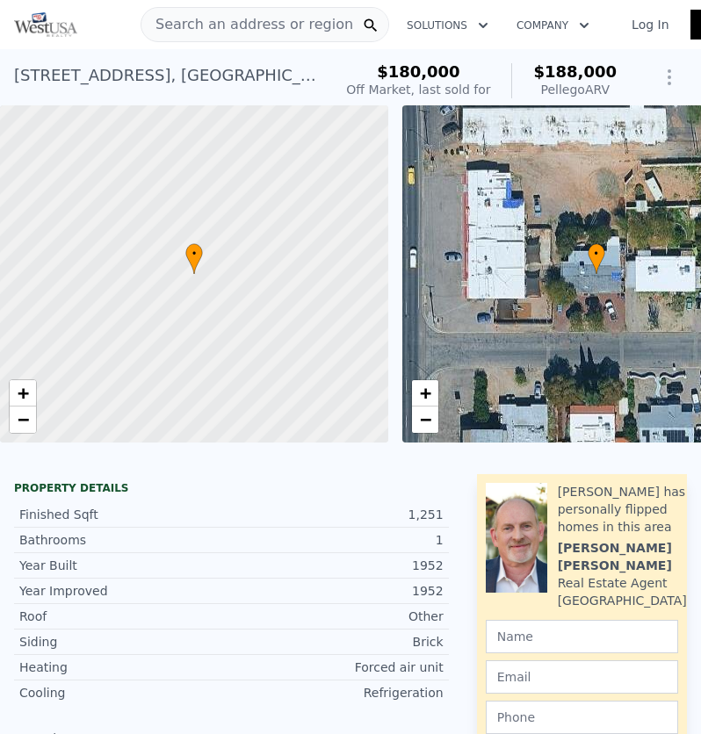
click at [241, 32] on span "Search an address or region" at bounding box center [247, 24] width 212 height 21
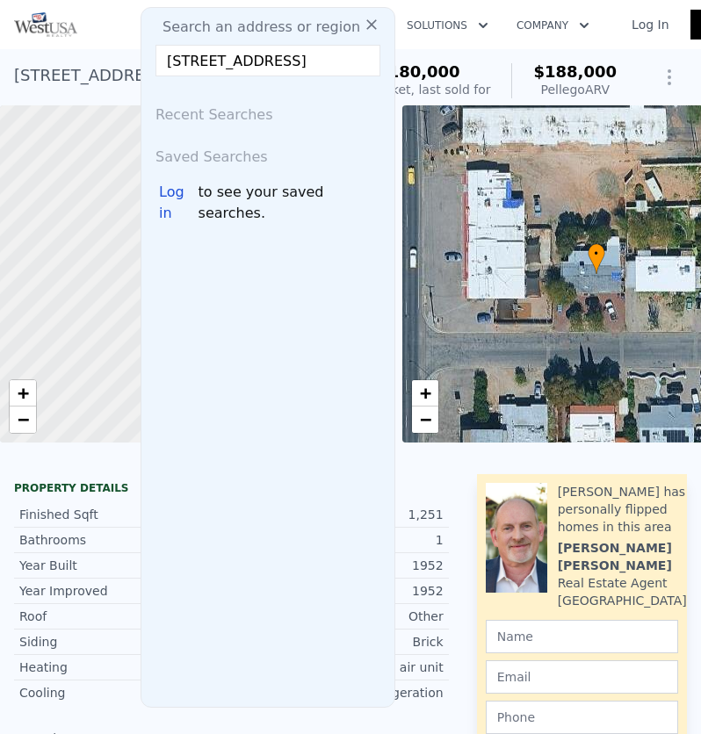
scroll to position [0, 54]
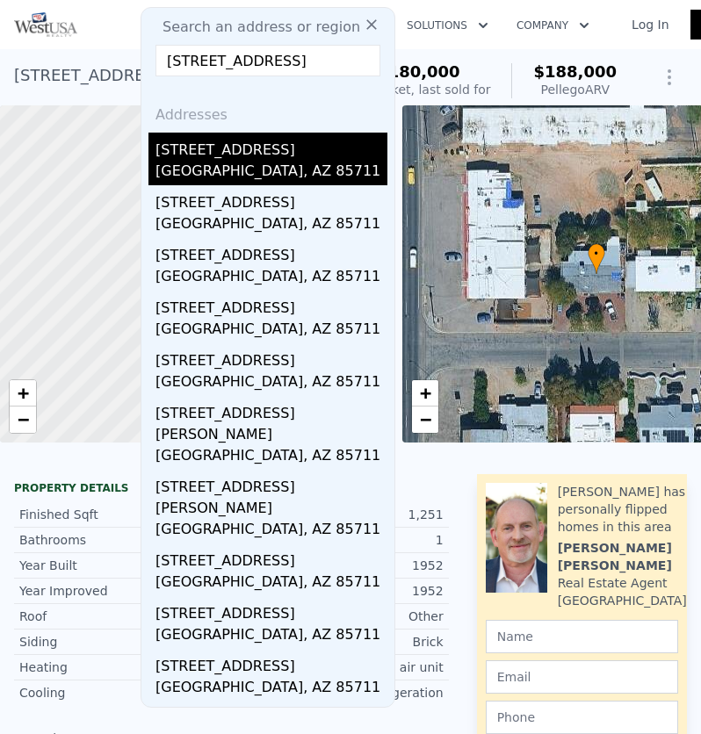
type input "[STREET_ADDRESS]"
click at [233, 138] on div "[STREET_ADDRESS]" at bounding box center [271, 147] width 232 height 28
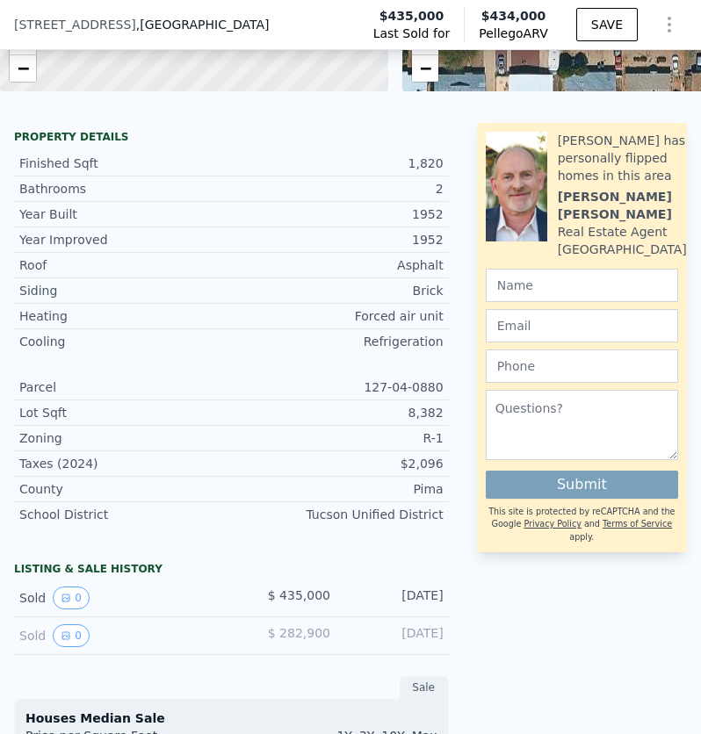
scroll to position [609, 0]
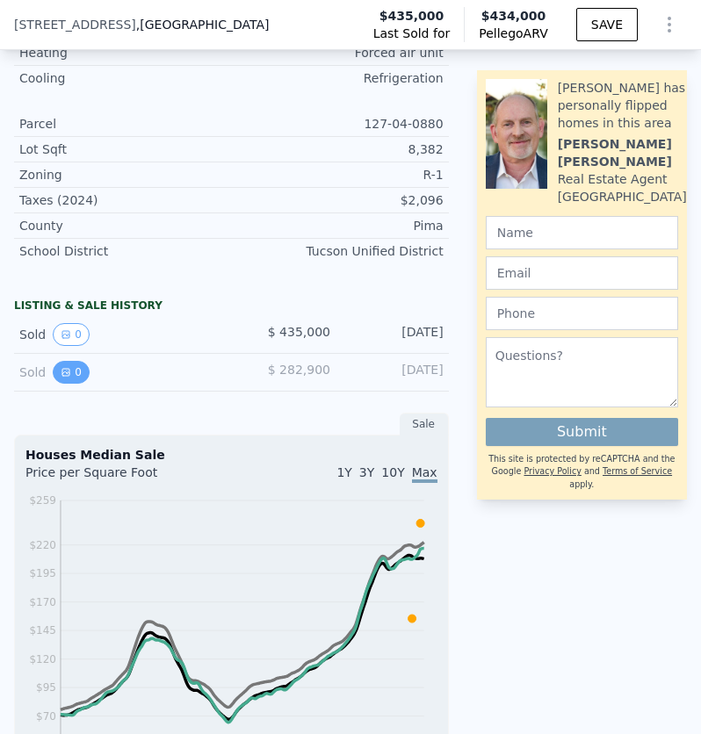
click at [56, 384] on button "0" at bounding box center [71, 372] width 37 height 23
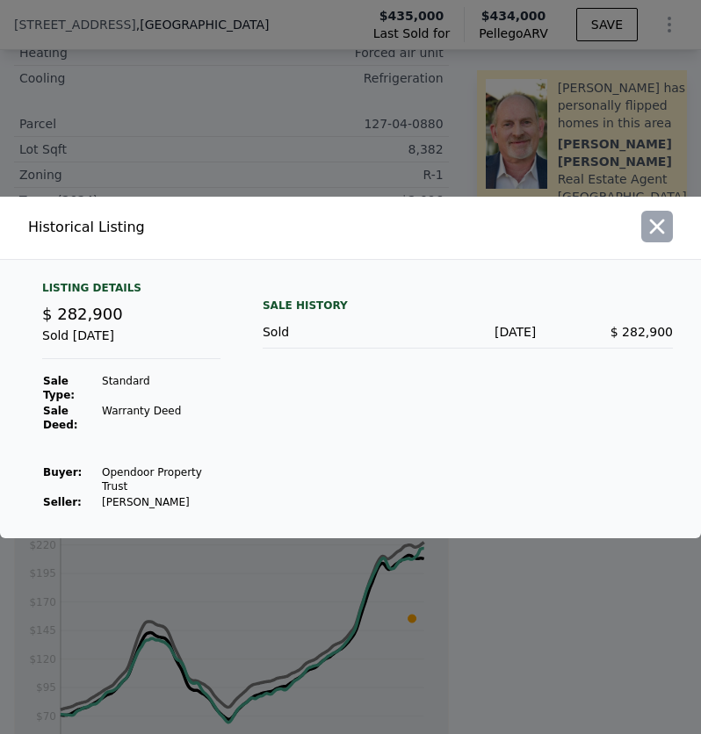
click at [647, 242] on button "button" at bounding box center [657, 227] width 32 height 32
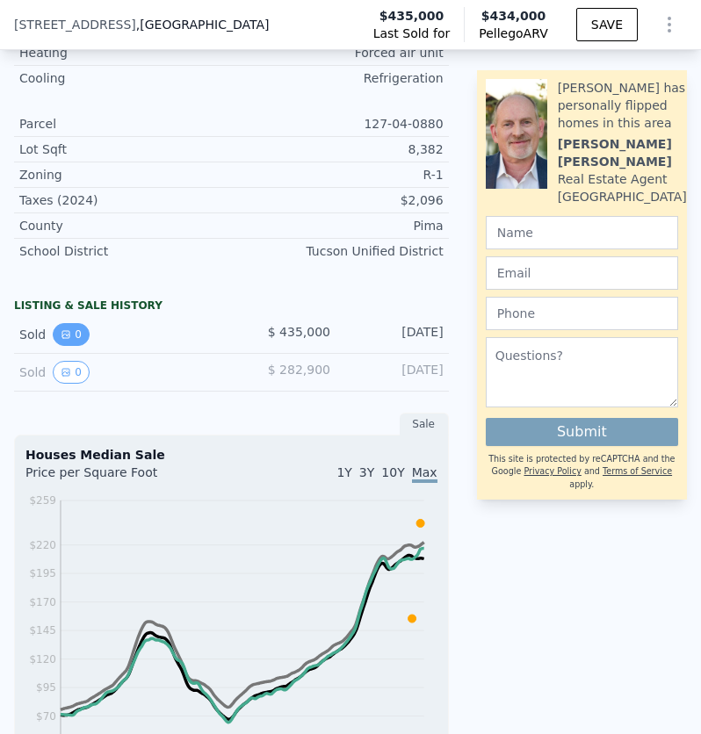
click at [67, 342] on button "0" at bounding box center [71, 334] width 37 height 23
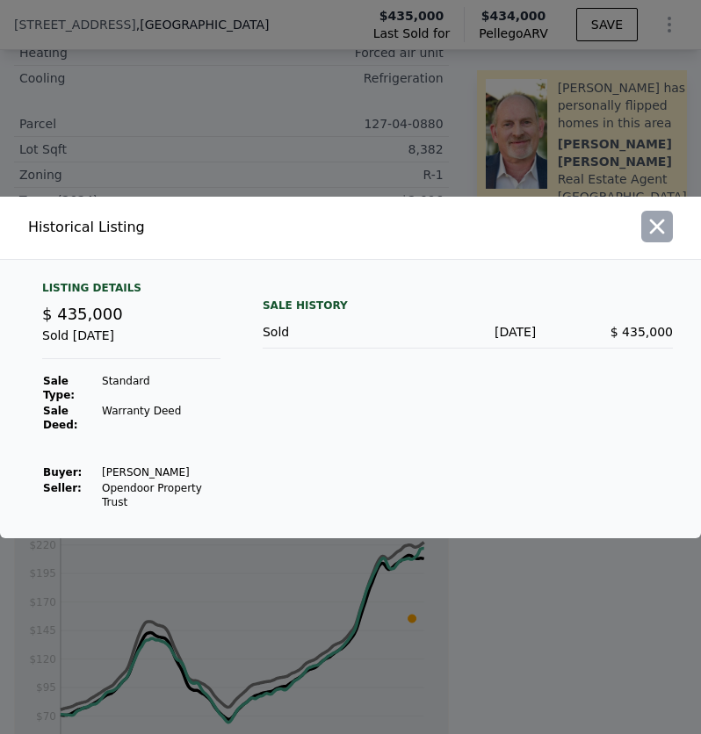
click at [655, 239] on icon "button" at bounding box center [657, 226] width 25 height 25
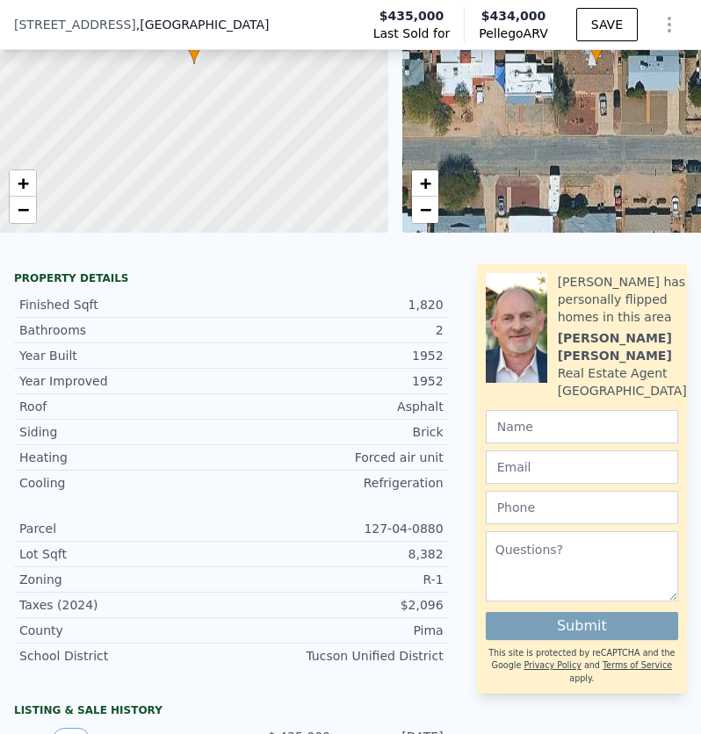
scroll to position [0, 0]
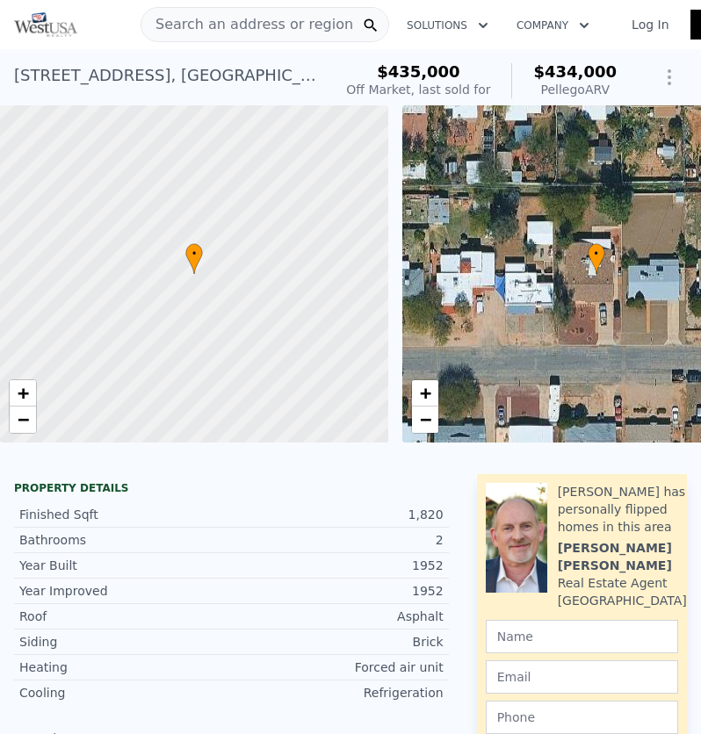
type input "$ 188,000"
type input "-$ 13,735"
